Goal: Find specific page/section: Find specific page/section

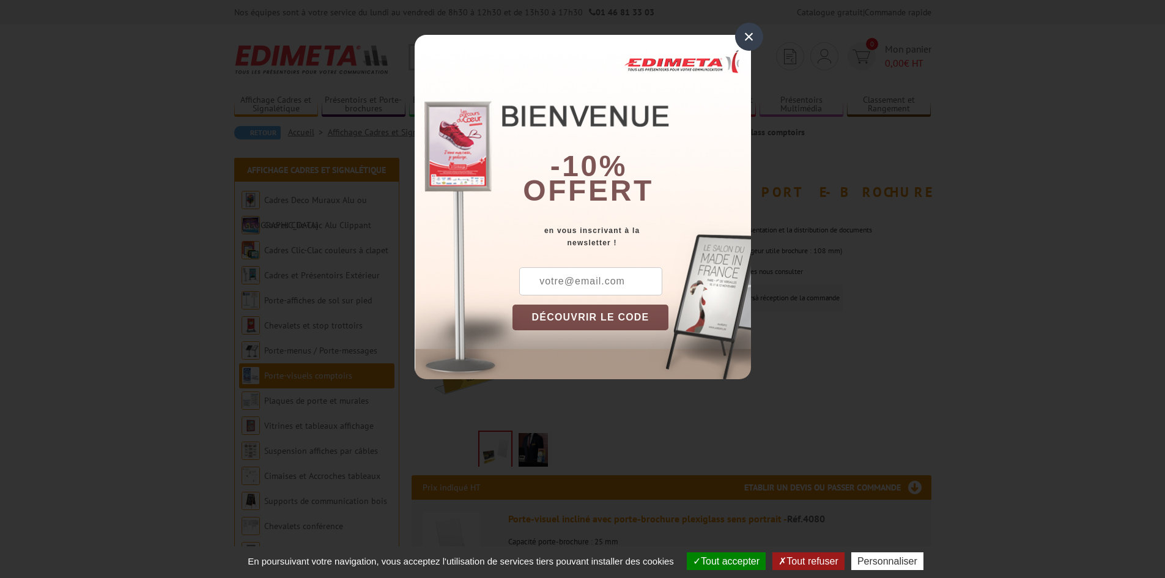
click at [747, 40] on div "×" at bounding box center [749, 37] width 28 height 28
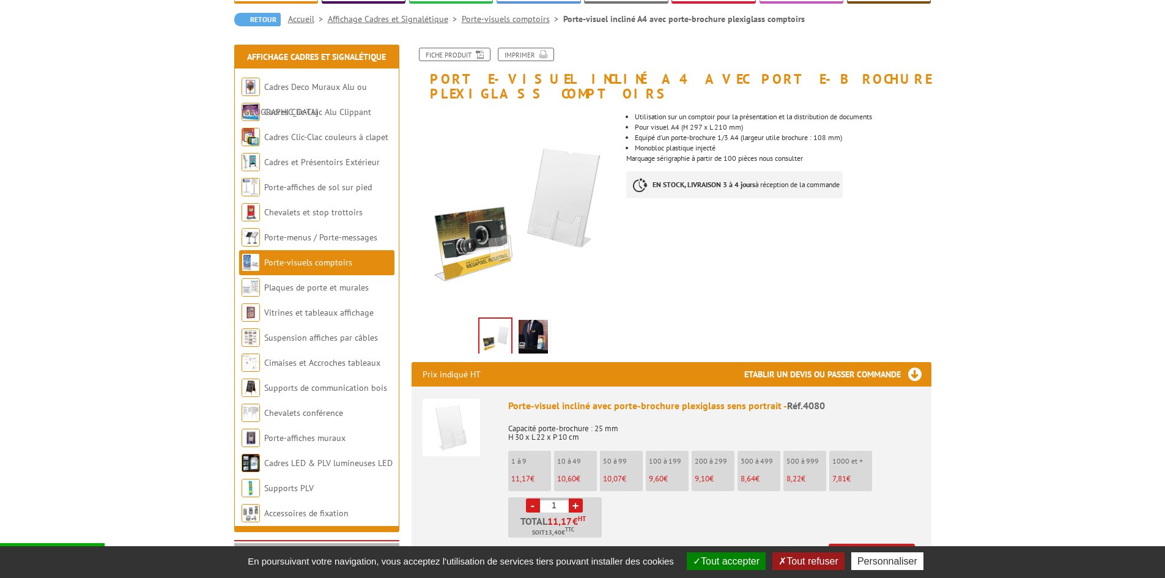
scroll to position [122, 0]
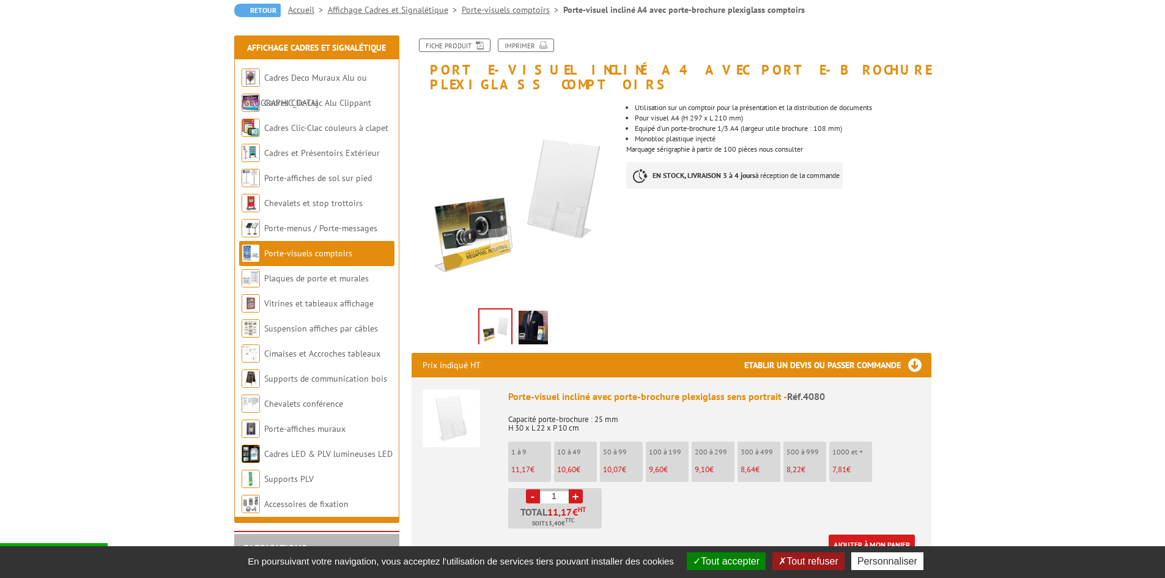
click at [498, 322] on img at bounding box center [495, 328] width 32 height 38
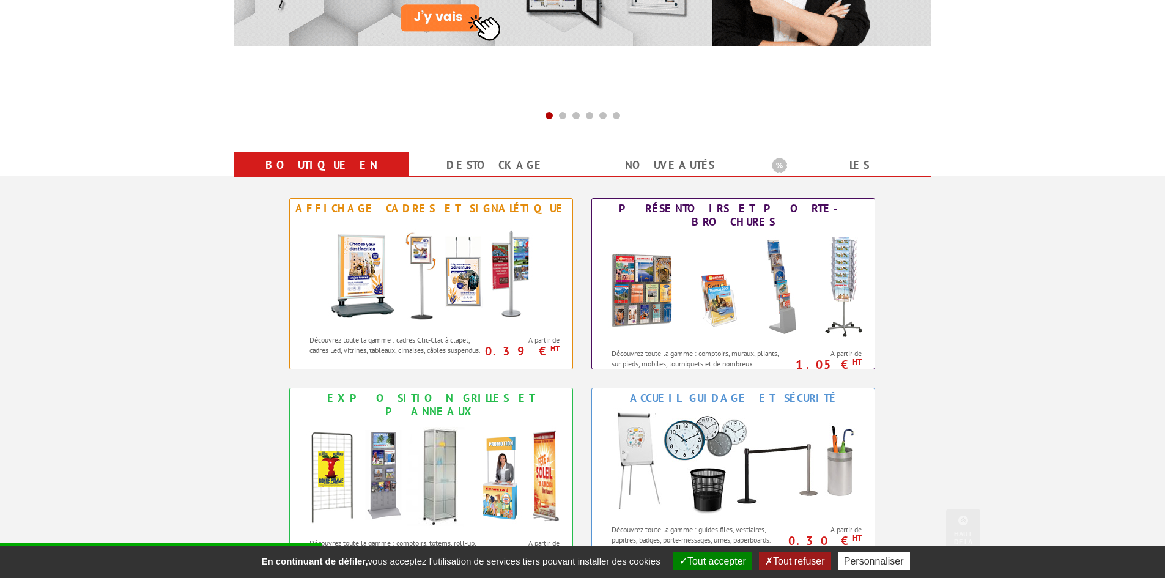
scroll to position [367, 0]
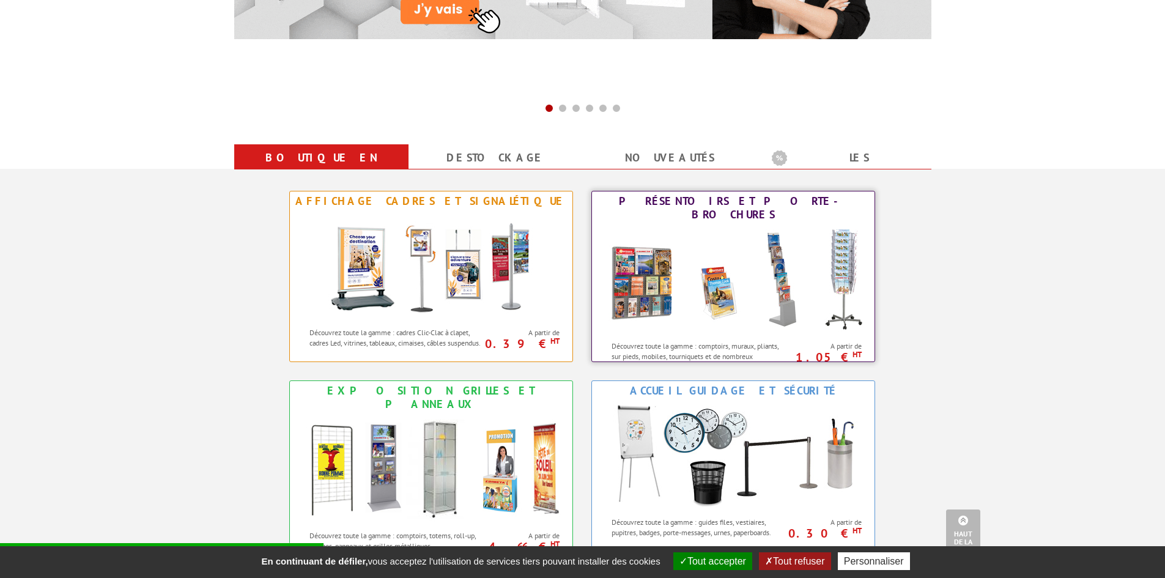
click at [686, 303] on img at bounding box center [733, 279] width 269 height 110
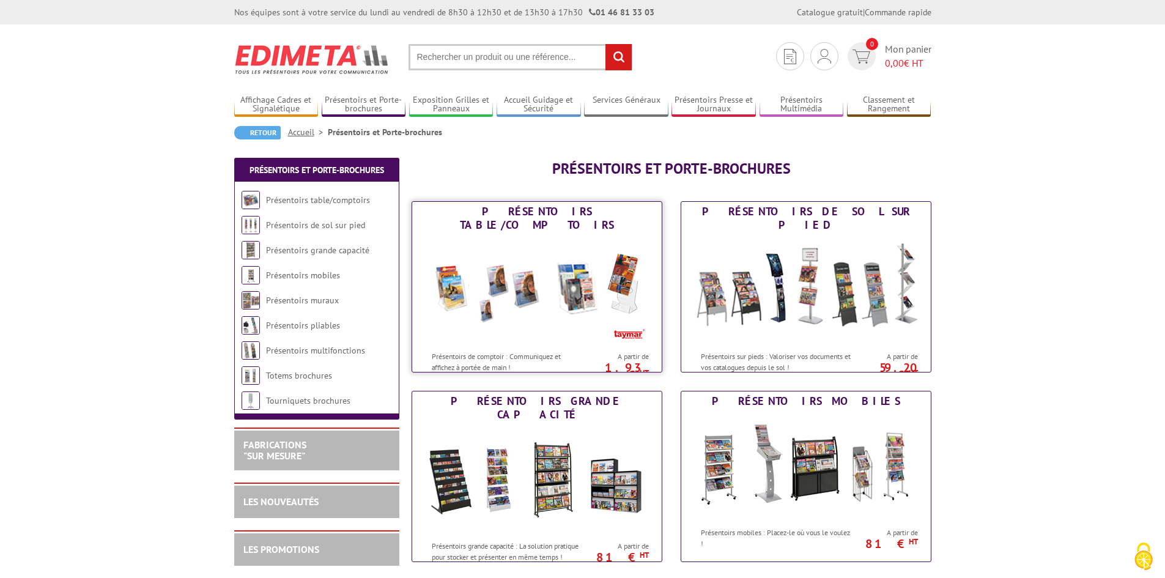
click at [533, 289] on img at bounding box center [537, 290] width 226 height 110
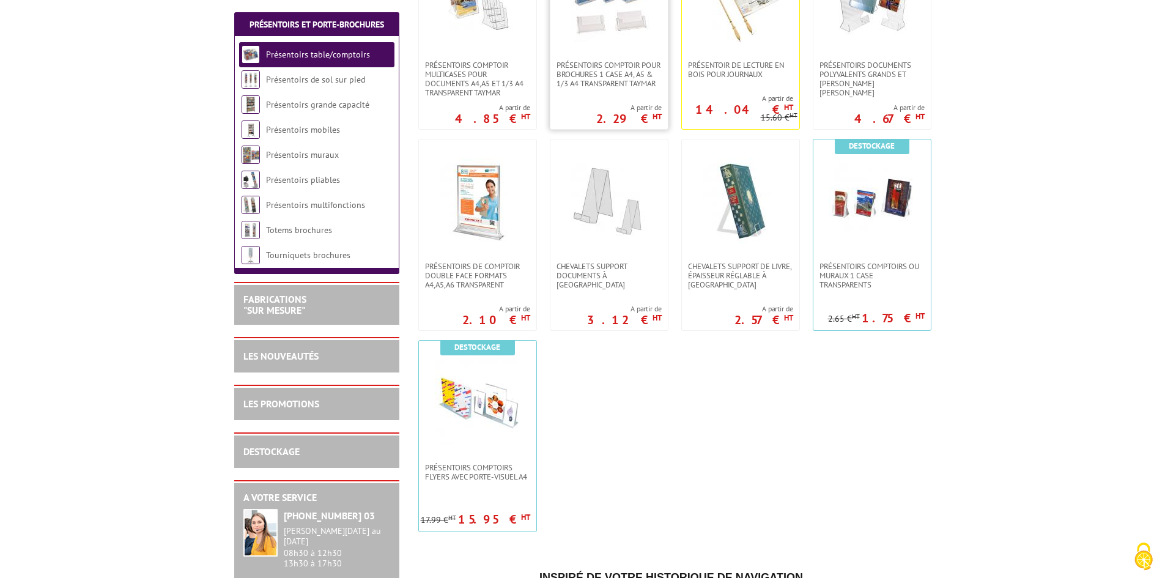
scroll to position [367, 0]
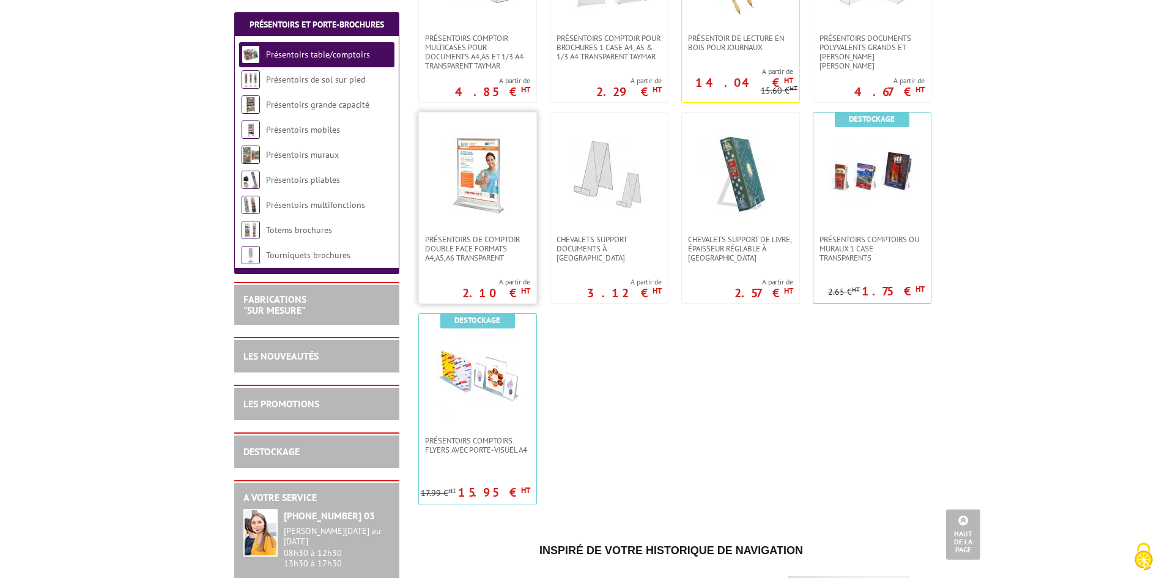
click at [465, 224] on link at bounding box center [477, 174] width 117 height 122
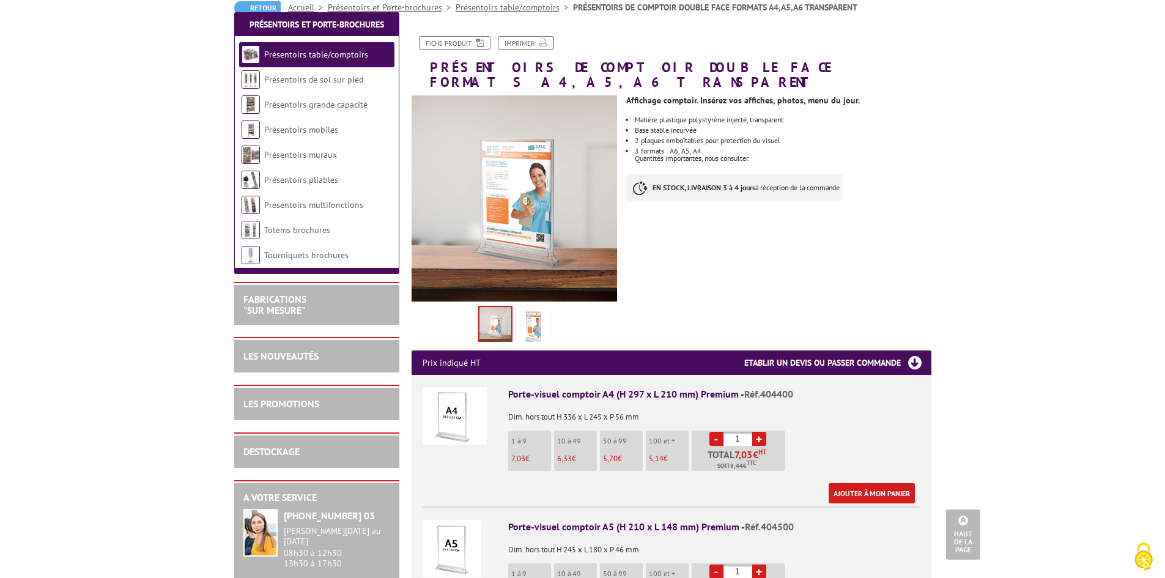
scroll to position [122, 0]
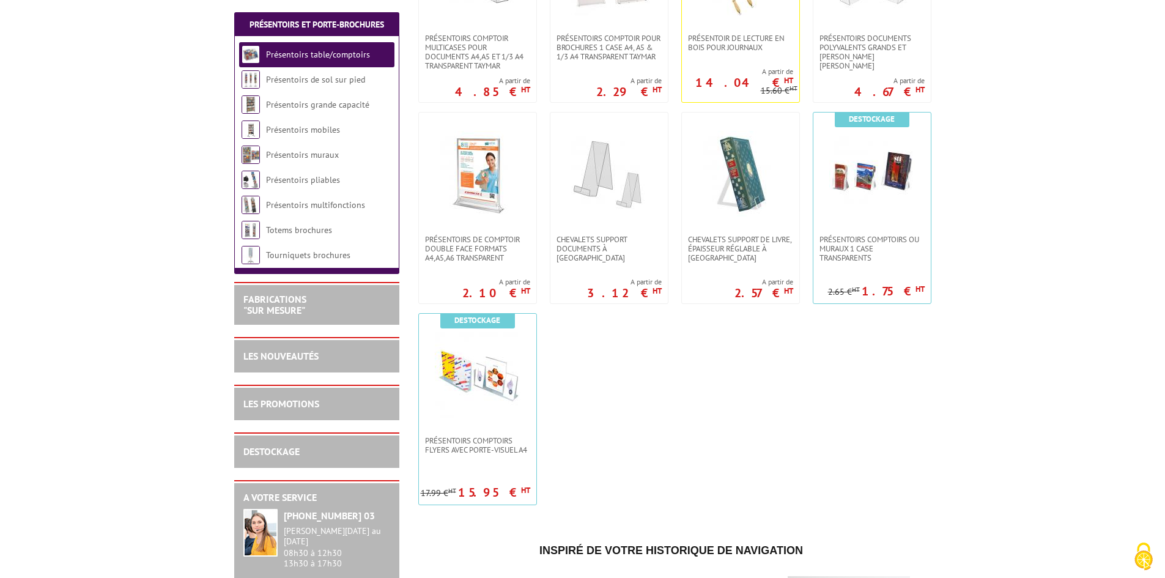
scroll to position [367, 0]
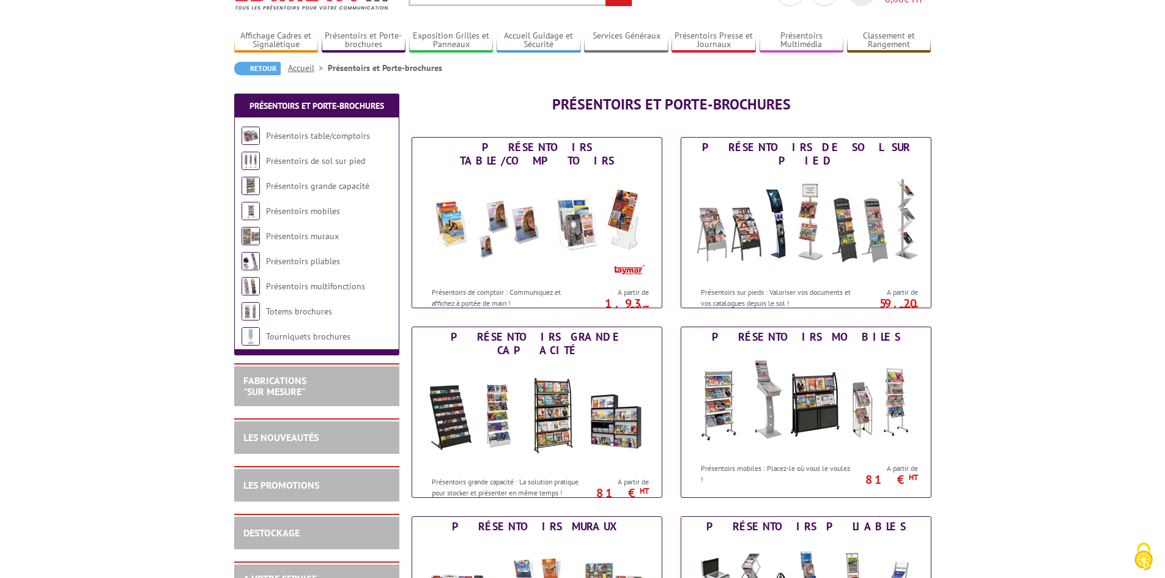
scroll to position [61, 0]
